Goal: Task Accomplishment & Management: Complete application form

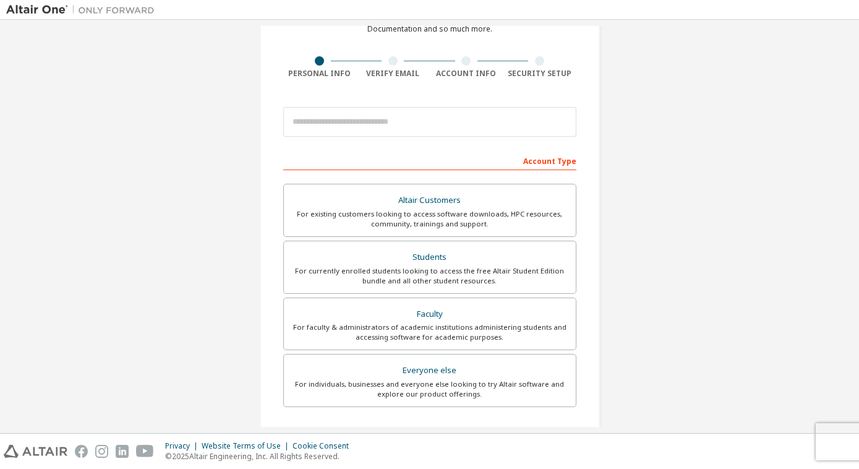
scroll to position [78, 0]
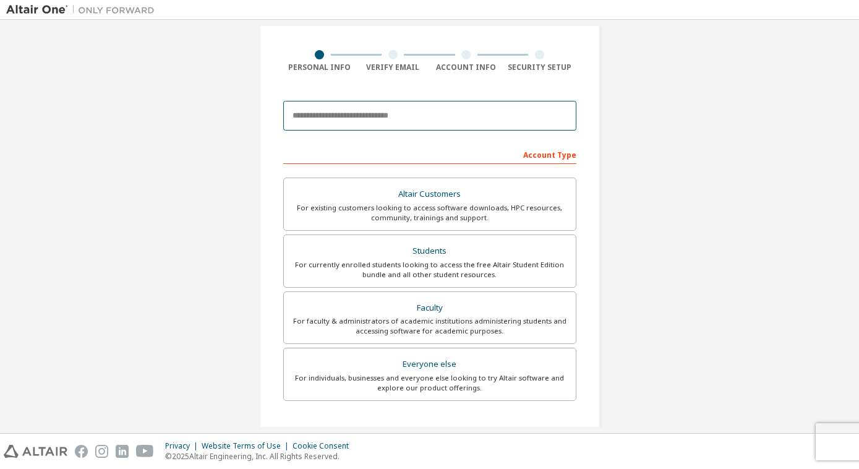
click at [405, 115] on input "email" at bounding box center [429, 116] width 293 height 30
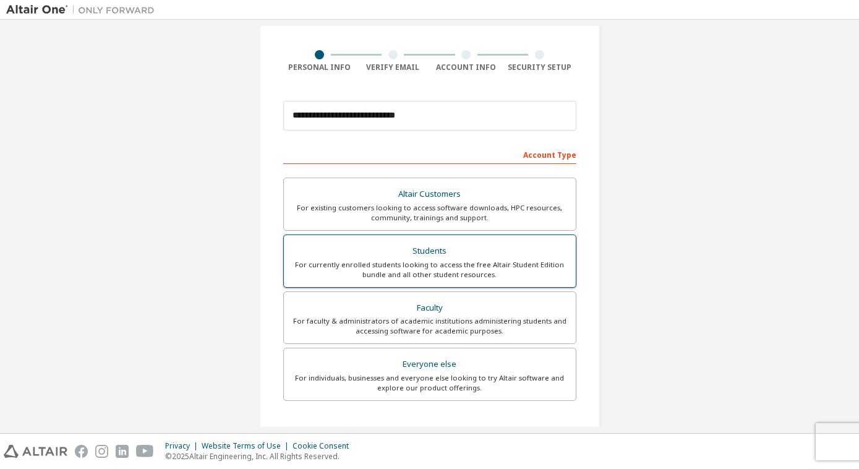
click at [447, 265] on div "For currently enrolled students looking to access the free Altair Student Editi…" at bounding box center [429, 270] width 277 height 20
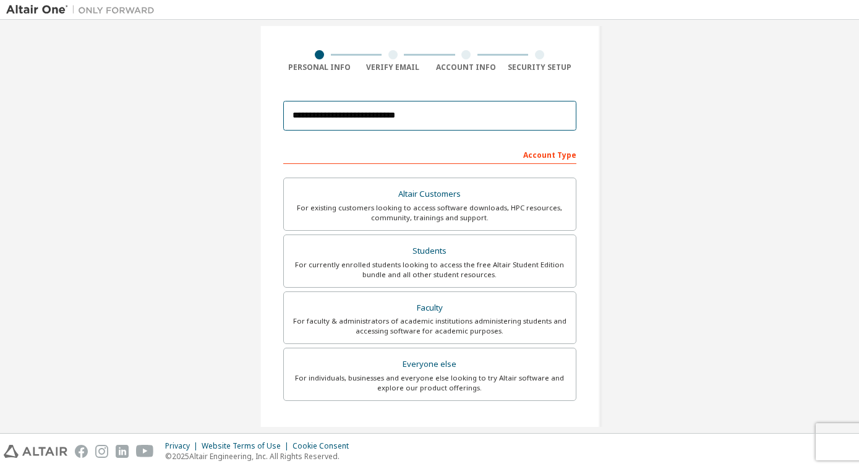
click at [343, 113] on input "**********" at bounding box center [429, 116] width 293 height 30
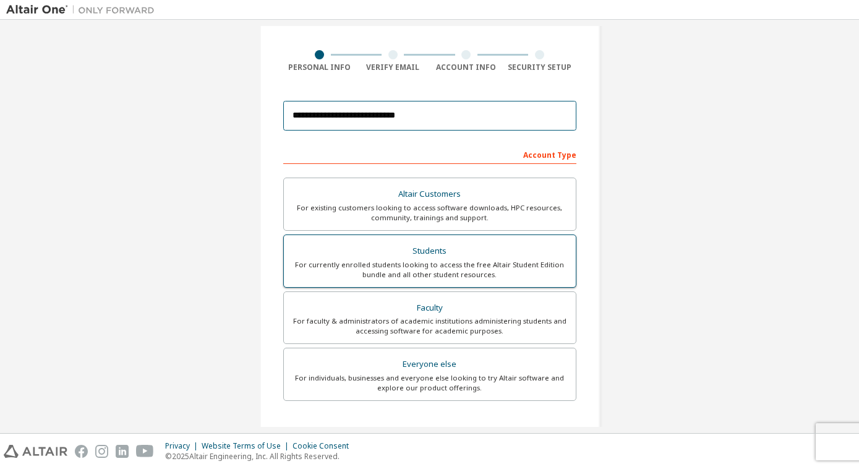
type input "**********"
click at [448, 263] on div "For currently enrolled students looking to access the free Altair Student Editi…" at bounding box center [429, 270] width 277 height 20
click at [480, 250] on div "Students" at bounding box center [429, 250] width 277 height 17
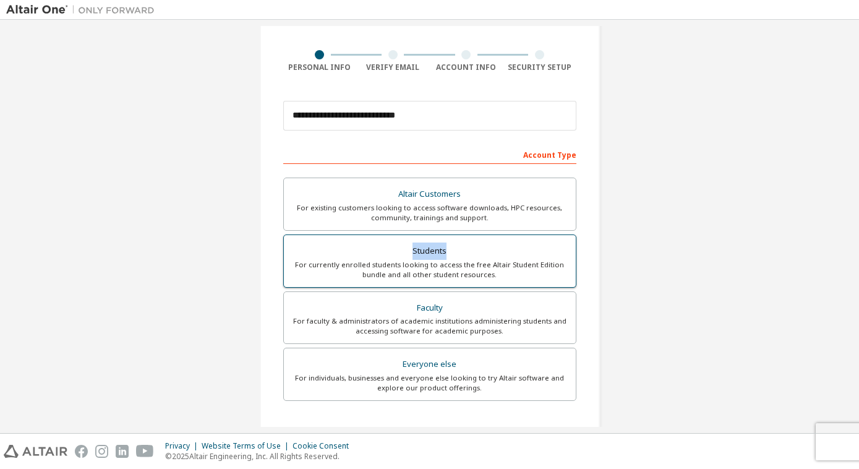
click at [480, 250] on div "Students" at bounding box center [429, 250] width 277 height 17
click at [363, 266] on div "For currently enrolled students looking to access the free Altair Student Editi…" at bounding box center [429, 270] width 277 height 20
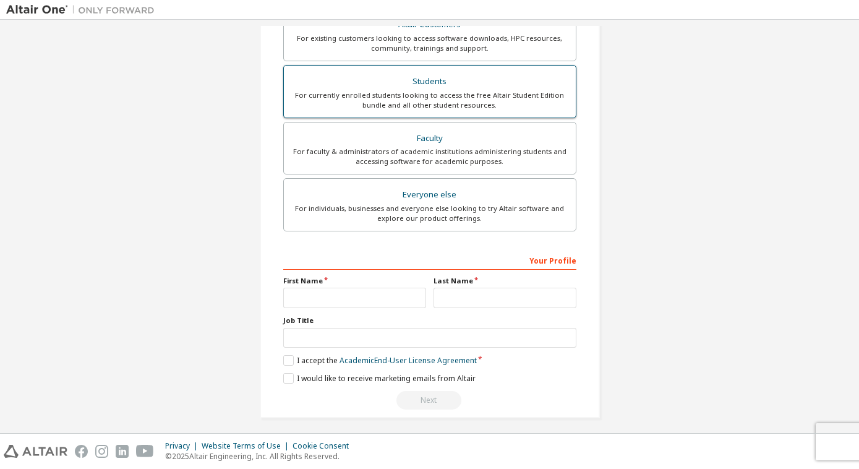
scroll to position [248, 0]
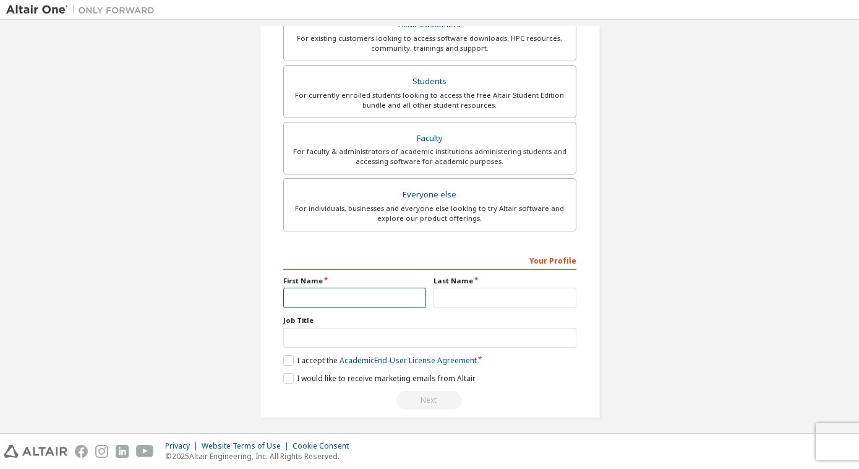
click at [342, 292] on input "text" at bounding box center [354, 297] width 143 height 20
type input "******"
click at [459, 294] on input "text" at bounding box center [504, 297] width 143 height 20
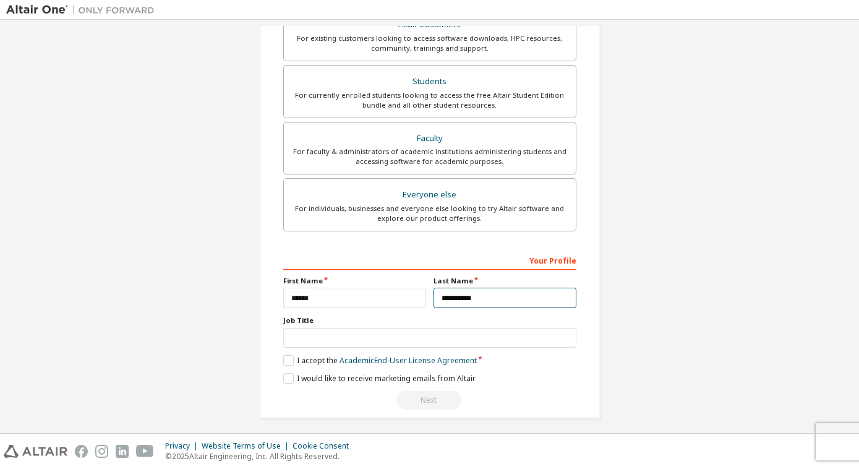
type input "**********"
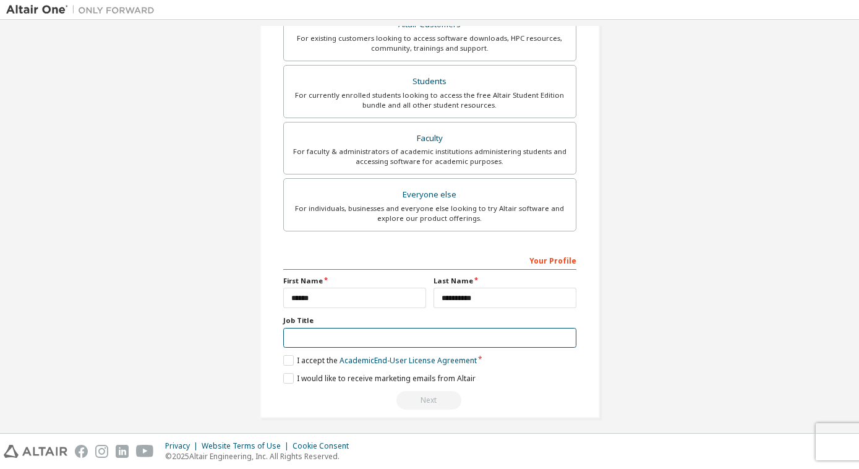
click at [343, 337] on input "text" at bounding box center [429, 338] width 293 height 20
click at [290, 360] on label "I accept the Academic End-User License Agreement" at bounding box center [379, 360] width 193 height 11
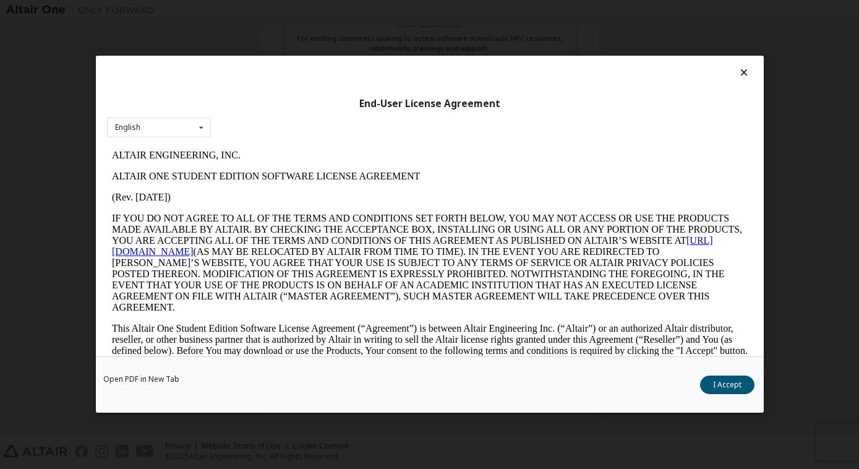
scroll to position [0, 0]
click at [728, 386] on button "I Accept" at bounding box center [727, 385] width 54 height 19
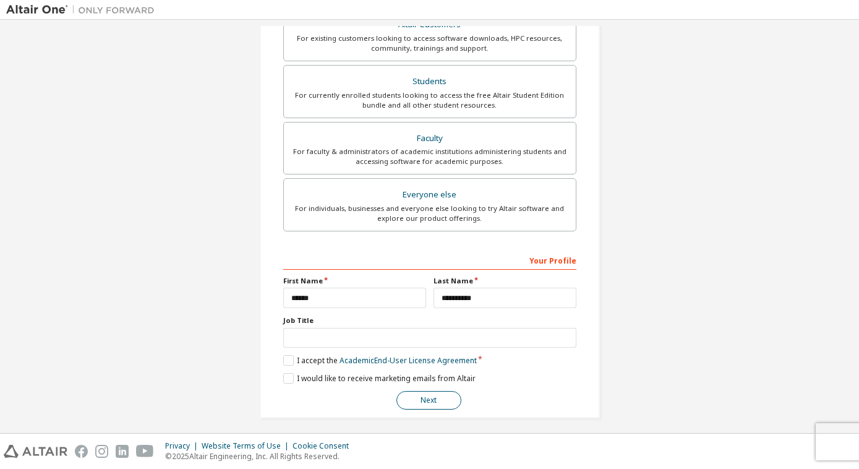
click at [444, 401] on button "Next" at bounding box center [428, 400] width 65 height 19
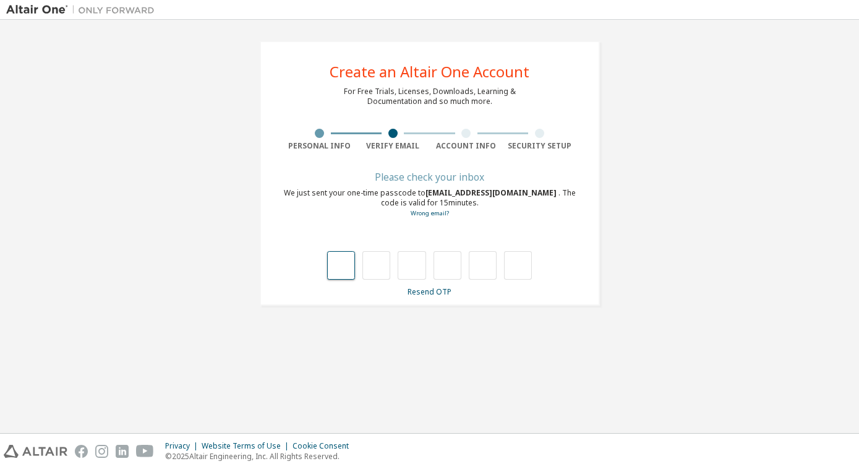
type input "*"
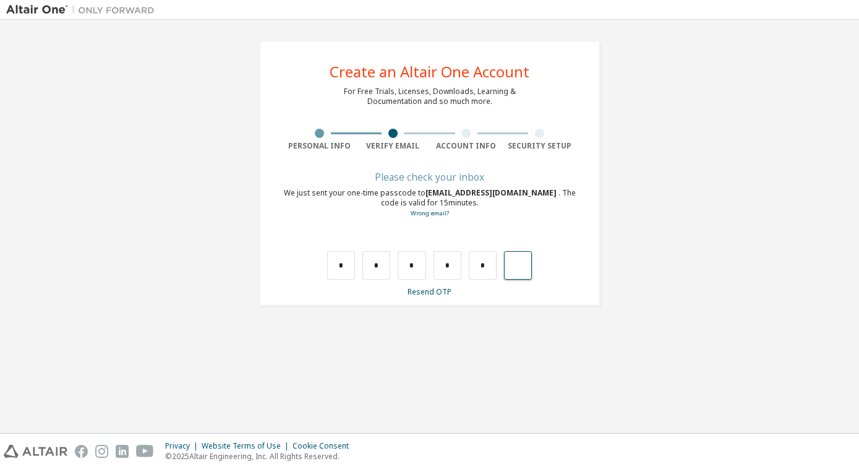
type input "*"
